Goal: Navigation & Orientation: Find specific page/section

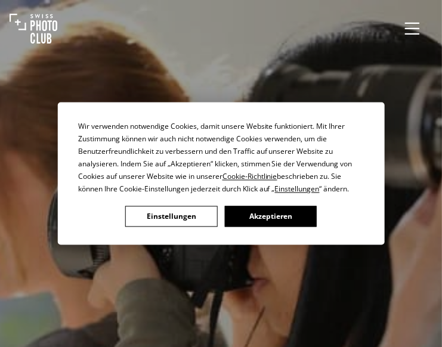
click at [279, 213] on button "Akzeptieren" at bounding box center [270, 216] width 92 height 21
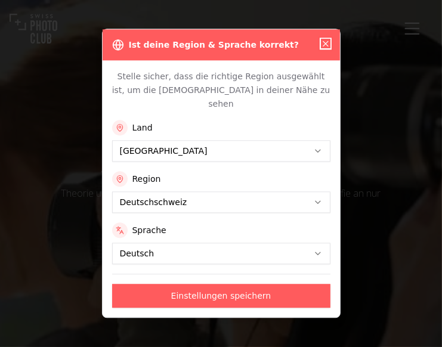
click at [323, 48] on icon "button" at bounding box center [326, 44] width 10 height 10
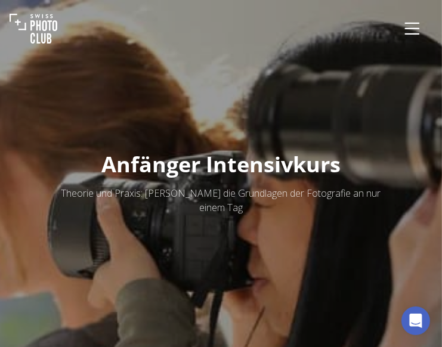
click at [416, 28] on icon "Menu" at bounding box center [412, 28] width 15 height 12
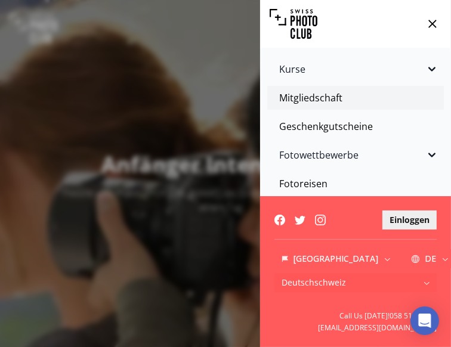
click at [321, 102] on link "Mitgliedschaft" at bounding box center [355, 98] width 177 height 24
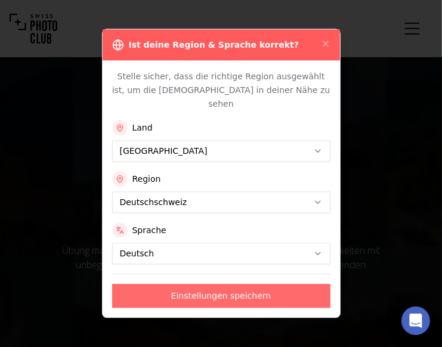
click at [205, 288] on button "Einstellungen speichern" at bounding box center [221, 297] width 218 height 24
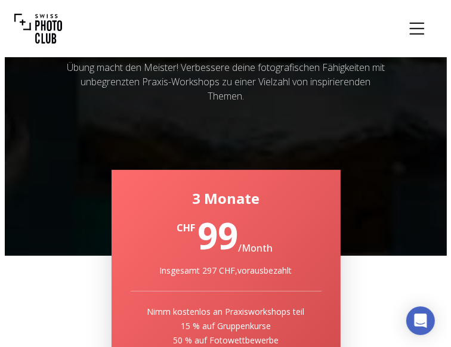
scroll to position [199, 0]
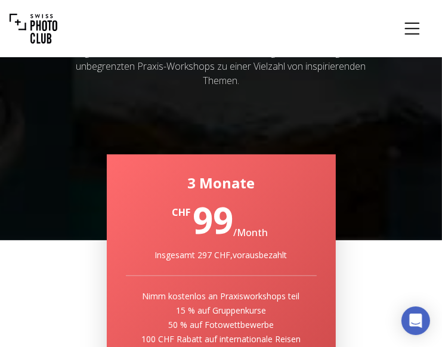
click at [416, 25] on icon "Menu" at bounding box center [412, 28] width 21 height 21
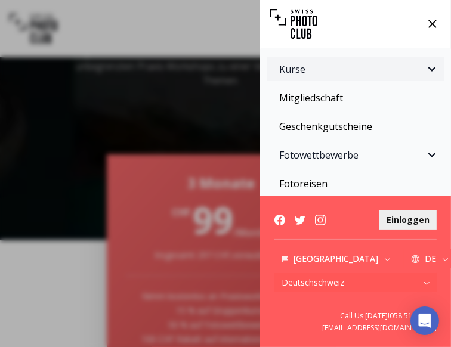
click at [301, 71] on span "Kurse" at bounding box center [352, 69] width 146 height 14
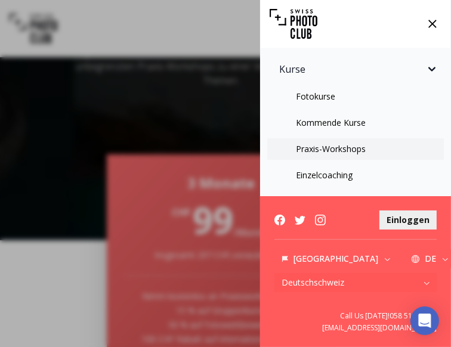
click at [335, 147] on link "Praxis-Workshops" at bounding box center [355, 148] width 177 height 21
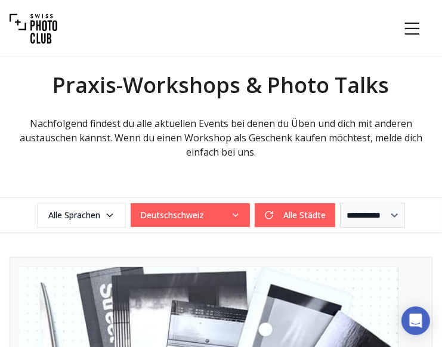
scroll to position [298, 0]
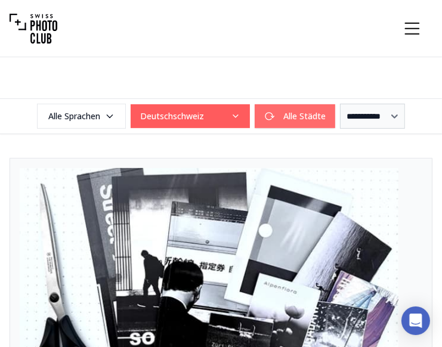
click at [298, 117] on button "Alle Städte" at bounding box center [295, 116] width 81 height 24
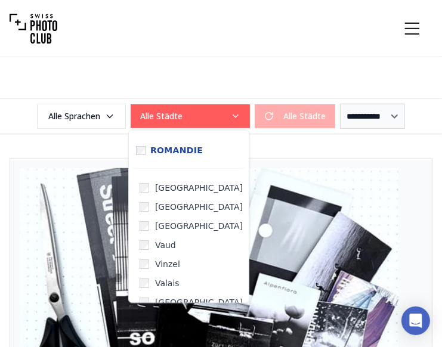
click at [231, 113] on icon "button" at bounding box center [236, 117] width 10 height 10
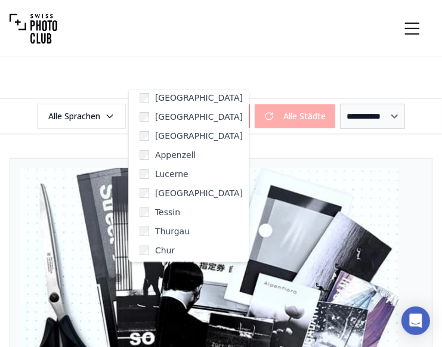
scroll to position [696, 0]
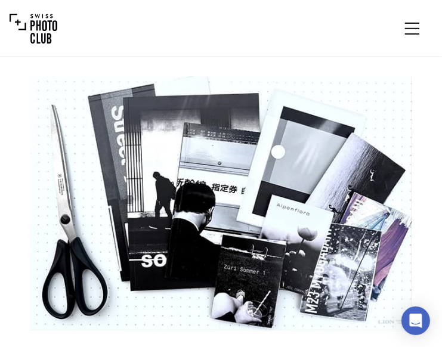
click at [411, 25] on icon "Menu" at bounding box center [412, 28] width 21 height 21
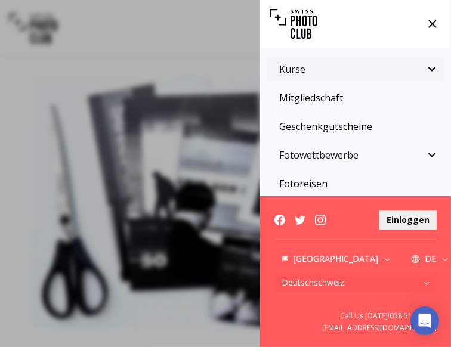
click at [294, 66] on span "Kurse" at bounding box center [352, 69] width 146 height 14
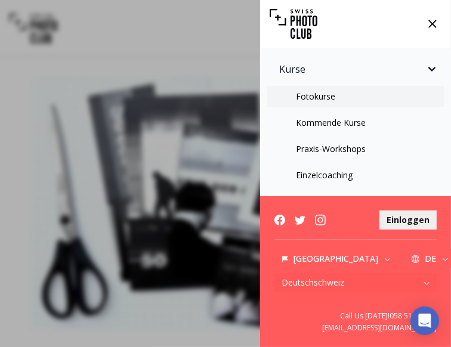
click at [320, 96] on link "Fotokurse" at bounding box center [355, 96] width 177 height 21
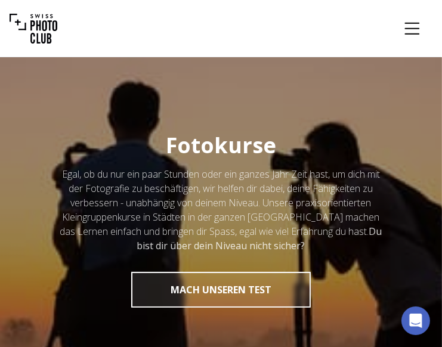
click at [411, 32] on icon "Menu" at bounding box center [412, 28] width 21 height 21
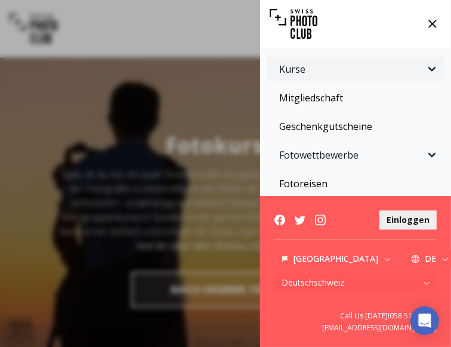
click at [297, 70] on span "Kurse" at bounding box center [352, 69] width 146 height 14
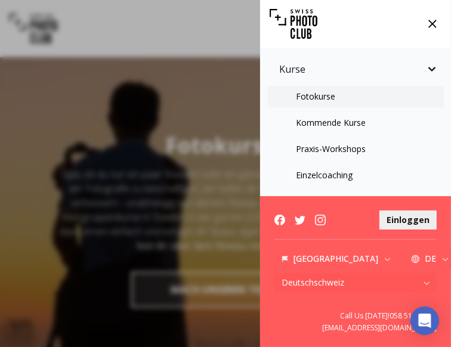
click at [314, 97] on link "Fotokurse" at bounding box center [355, 96] width 177 height 21
click at [304, 100] on link "Fotokurse" at bounding box center [355, 96] width 177 height 21
click at [427, 22] on icon at bounding box center [433, 24] width 18 height 18
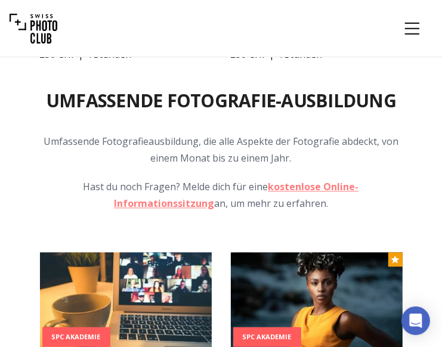
scroll to position [1591, 0]
